Goal: Register for event/course

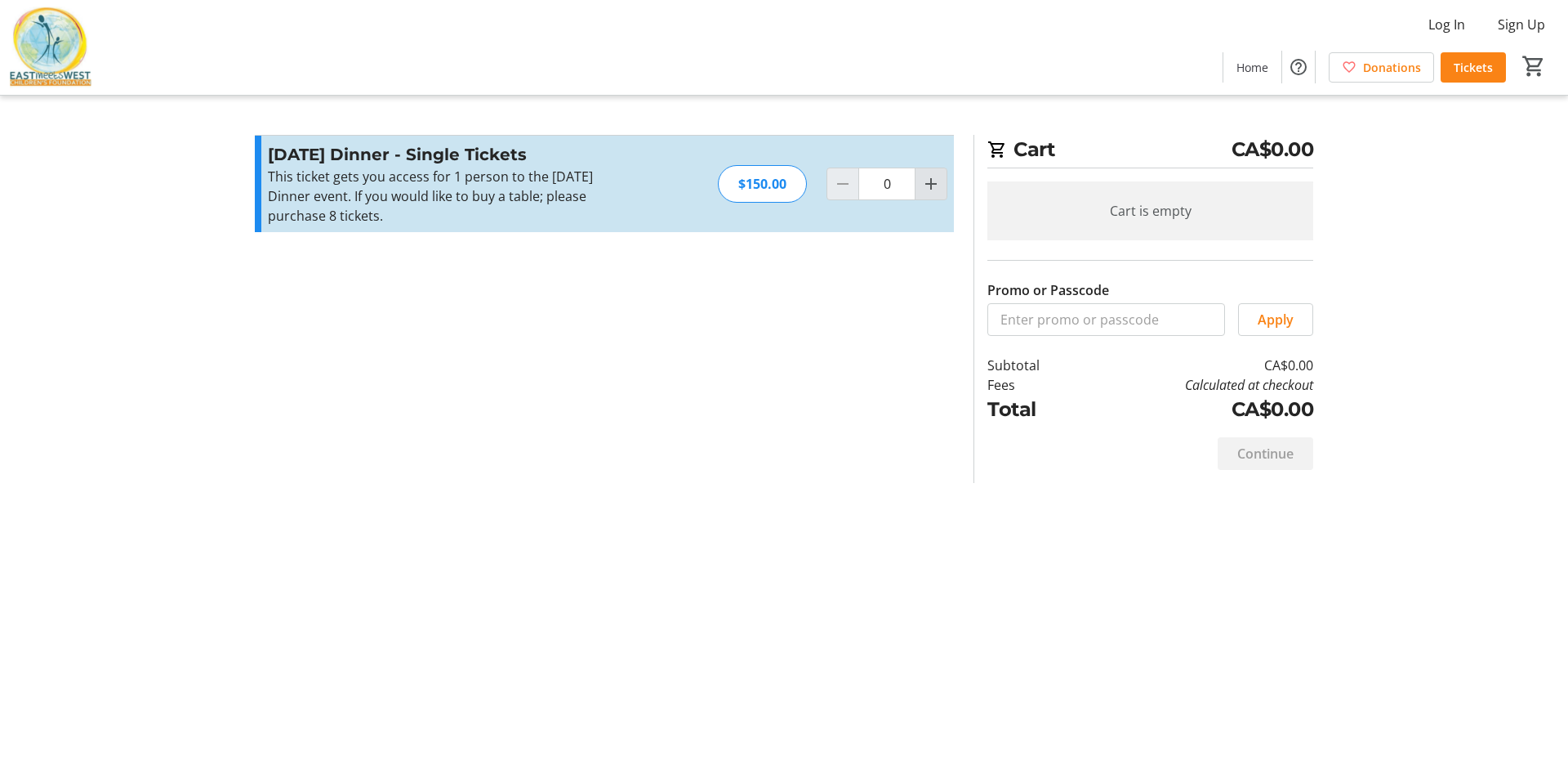
click at [929, 189] on mat-icon "Increment by one" at bounding box center [931, 184] width 20 height 20
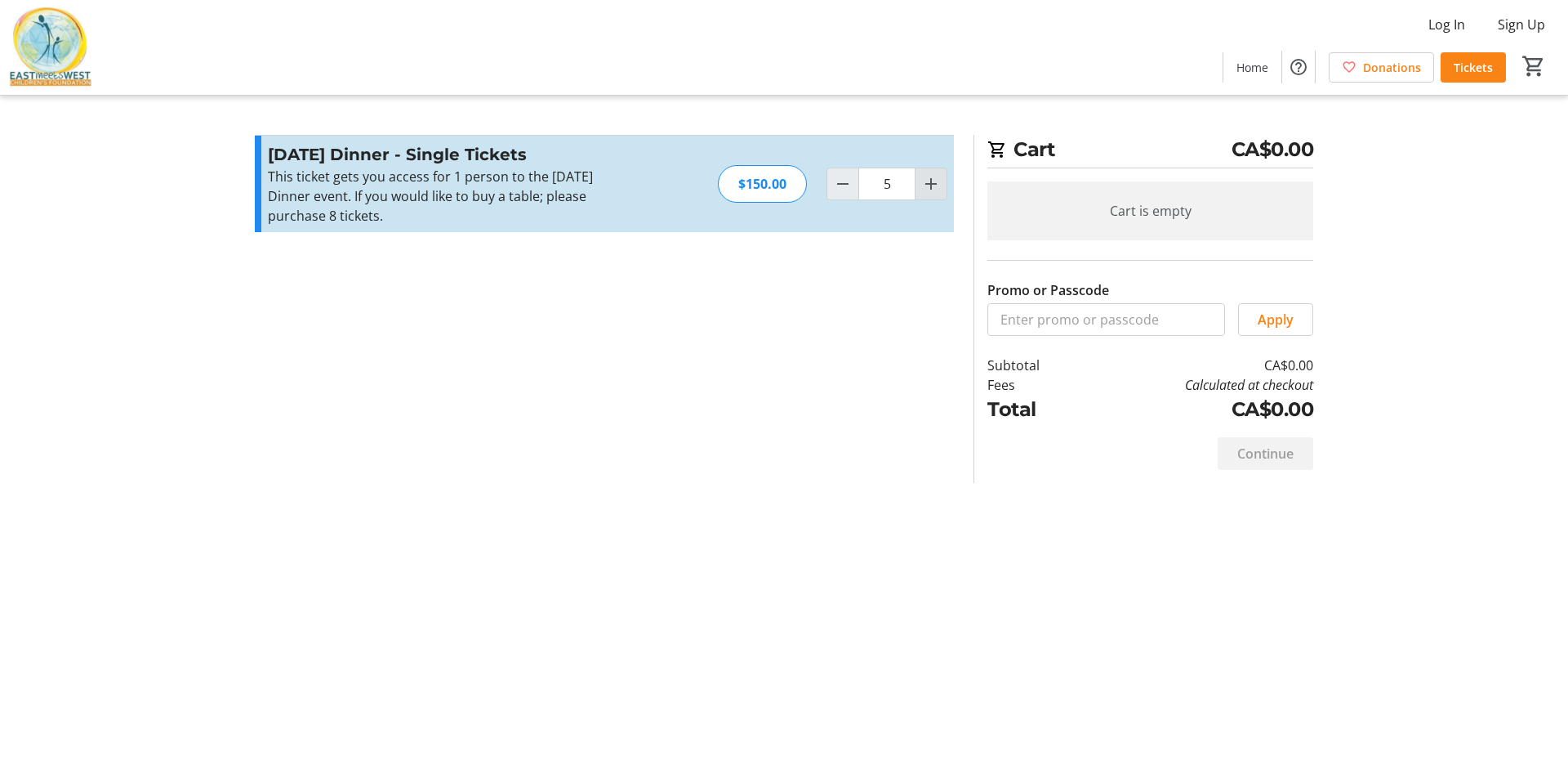
click at [929, 189] on mat-icon "Increment by one" at bounding box center [931, 184] width 20 height 20
type input "8"
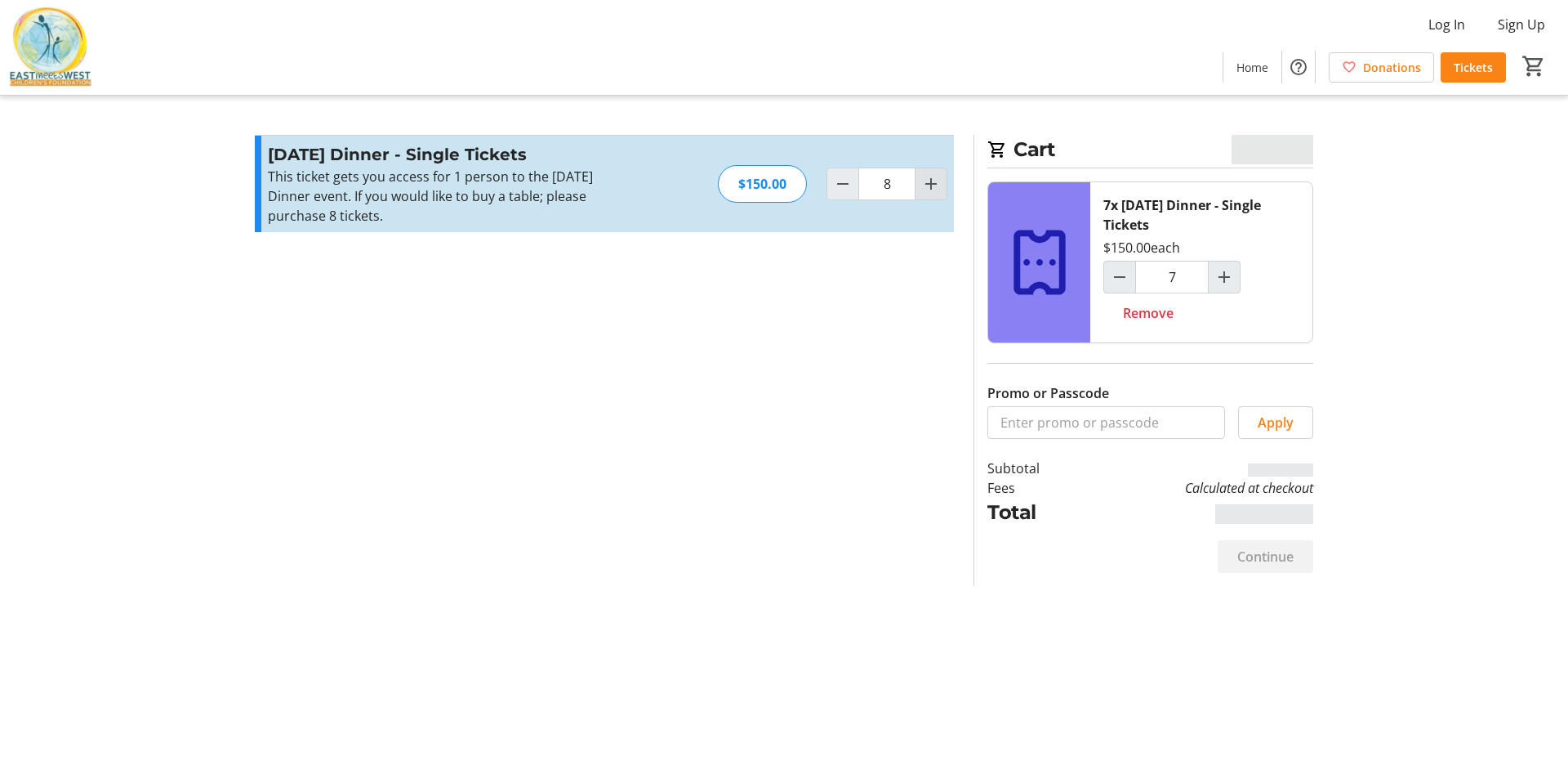
type input "8"
